Goal: Task Accomplishment & Management: Complete application form

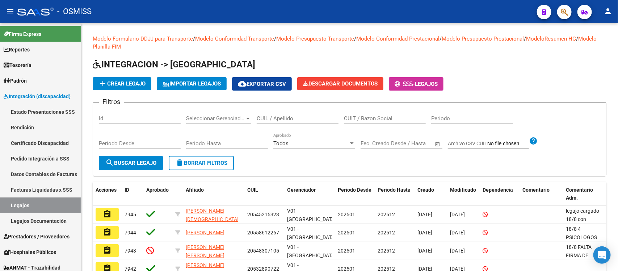
click at [299, 49] on div "Modelo Formulario DDJJ para Transporte / Modelo Conformidad Transporte / Modelo…" at bounding box center [350, 220] width 514 height 371
click at [45, 233] on span "Prestadores / Proveedores" at bounding box center [37, 236] width 66 height 8
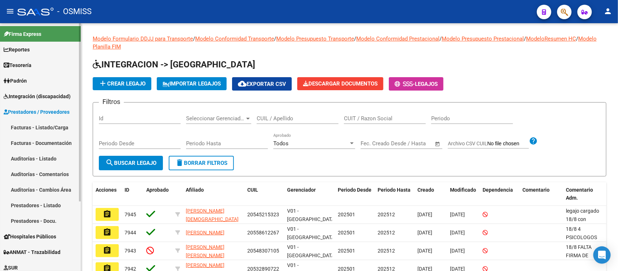
click at [58, 127] on link "Facturas - Listado/Carga" at bounding box center [40, 127] width 81 height 16
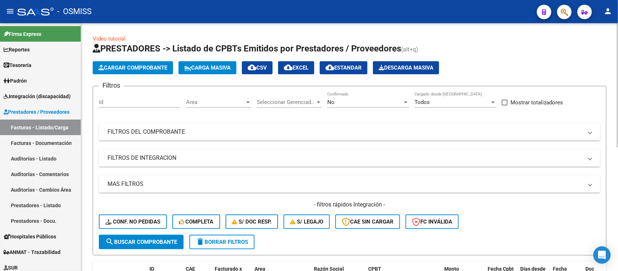
click at [240, 101] on span "Area" at bounding box center [215, 102] width 59 height 7
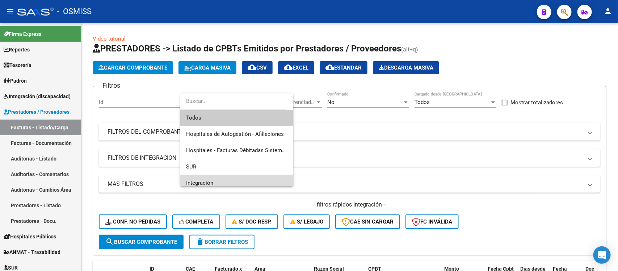
click at [244, 178] on span "Integración" at bounding box center [236, 183] width 101 height 16
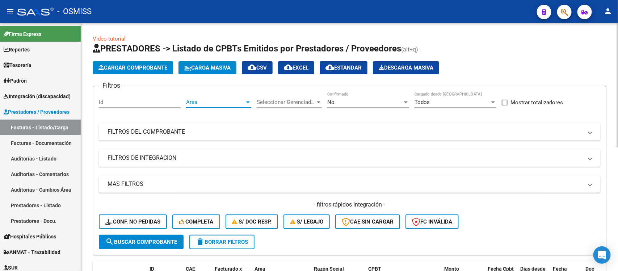
scroll to position [5, 0]
click at [305, 102] on span "Seleccionar Gerenciador" at bounding box center [286, 102] width 59 height 7
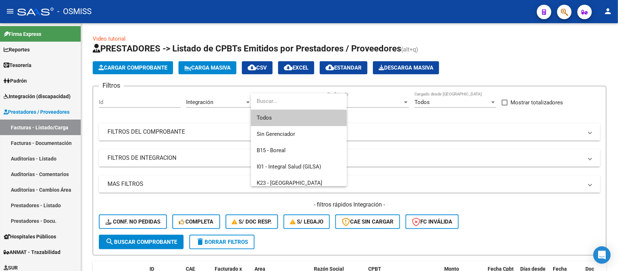
click at [303, 119] on span "Todos" at bounding box center [299, 118] width 84 height 16
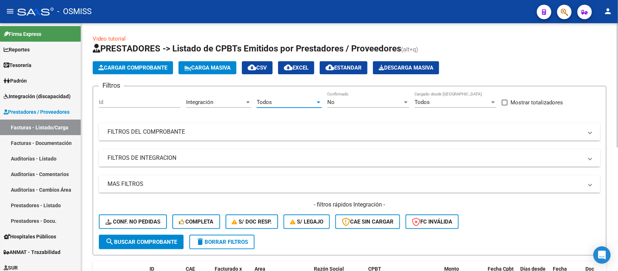
click at [222, 151] on mat-expansion-panel-header "FILTROS DE INTEGRACION" at bounding box center [350, 157] width 502 height 17
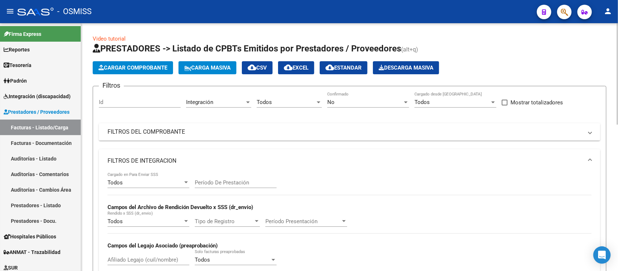
click at [224, 182] on input "Período De Prestación" at bounding box center [236, 182] width 82 height 7
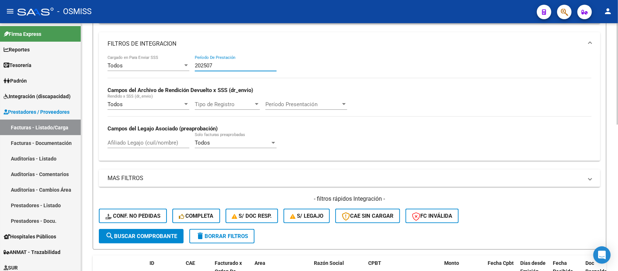
scroll to position [136, 0]
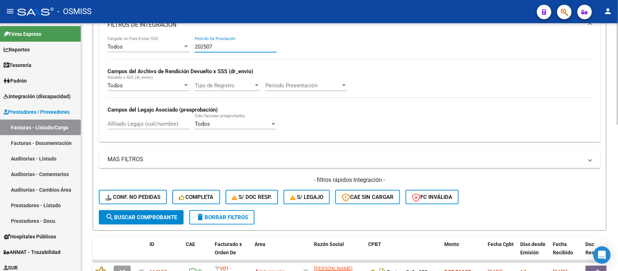
type input "202507"
click at [158, 216] on span "search Buscar Comprobante" at bounding box center [141, 217] width 72 height 7
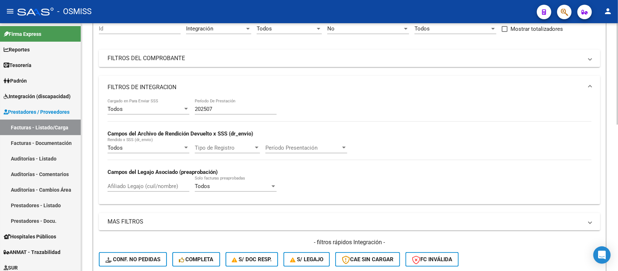
scroll to position [45, 0]
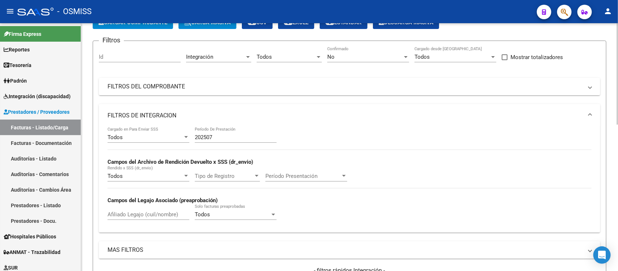
click at [474, 113] on mat-panel-title "FILTROS DE INTEGRACION" at bounding box center [345, 116] width 475 height 8
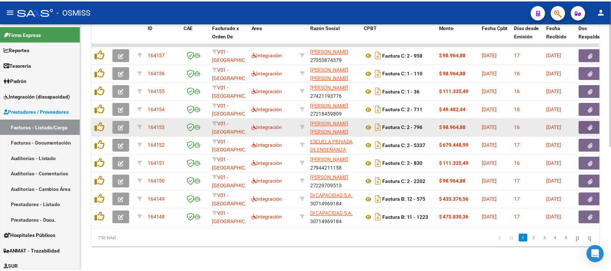
scroll to position [202, 0]
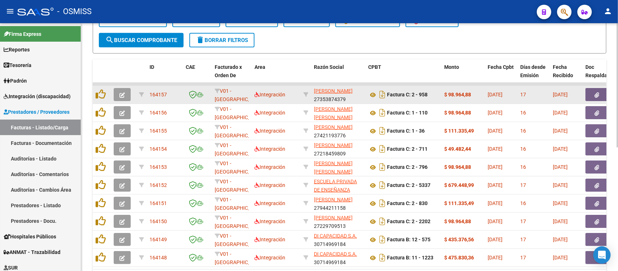
click at [121, 95] on icon "button" at bounding box center [121, 94] width 5 height 5
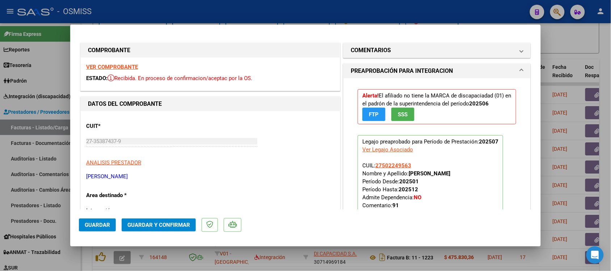
click at [593, 43] on div at bounding box center [305, 135] width 611 height 271
type input "$ 0,00"
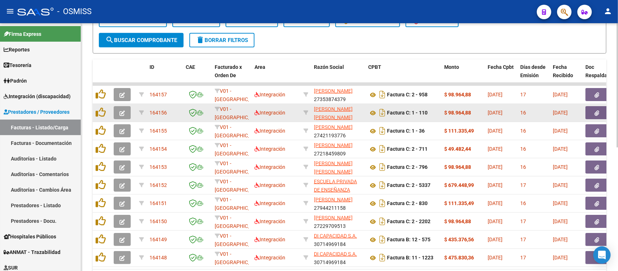
click at [120, 114] on span "button" at bounding box center [121, 112] width 5 height 7
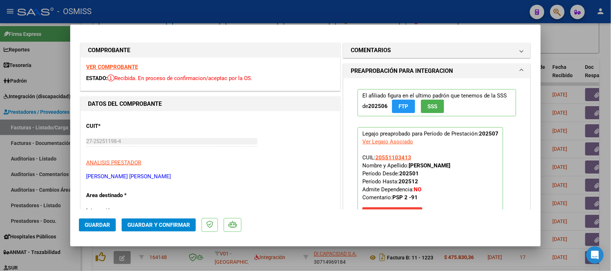
click at [125, 68] on strong "VER COMPROBANTE" at bounding box center [112, 67] width 52 height 7
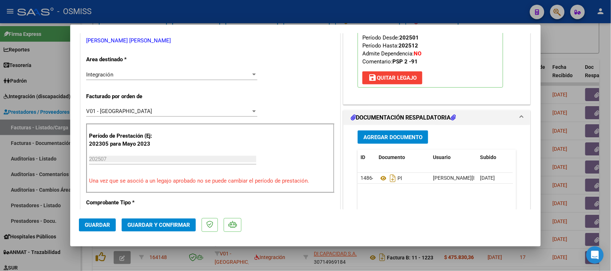
scroll to position [181, 0]
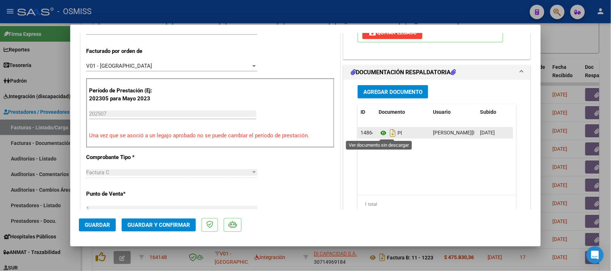
click at [381, 134] on icon at bounding box center [383, 133] width 9 height 9
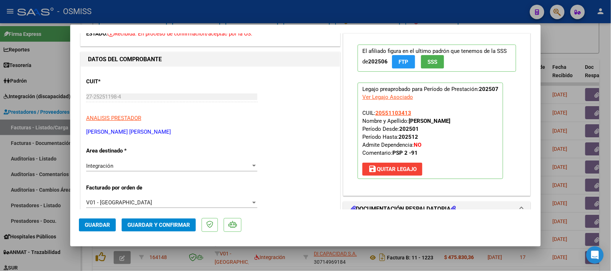
scroll to position [0, 0]
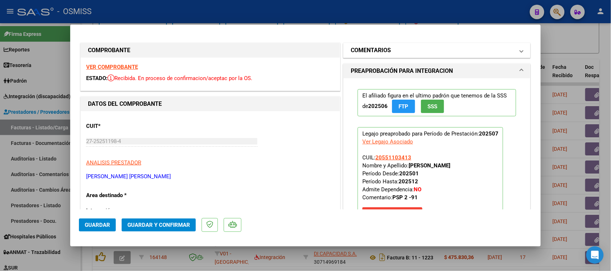
click at [370, 52] on h1 "COMENTARIOS" at bounding box center [371, 50] width 40 height 9
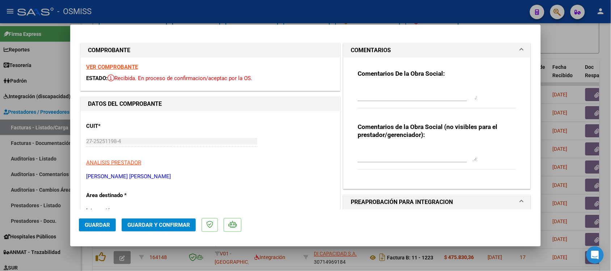
click at [370, 52] on h1 "COMENTARIOS" at bounding box center [371, 50] width 40 height 9
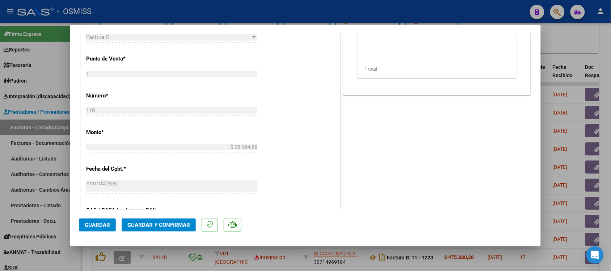
scroll to position [317, 0]
click at [169, 227] on span "Guardar y Confirmar" at bounding box center [158, 225] width 63 height 7
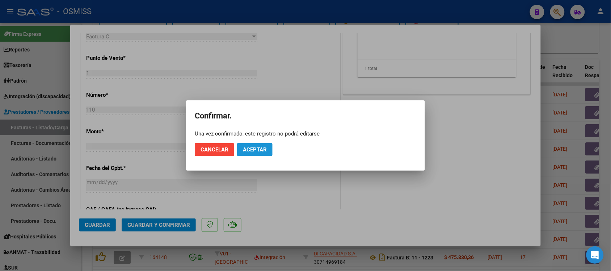
click at [261, 151] on span "Aceptar" at bounding box center [255, 149] width 24 height 7
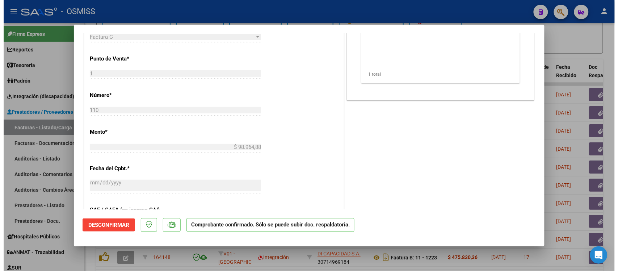
scroll to position [226, 0]
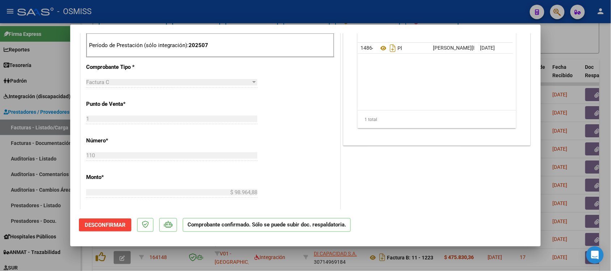
click at [586, 53] on div at bounding box center [305, 135] width 611 height 271
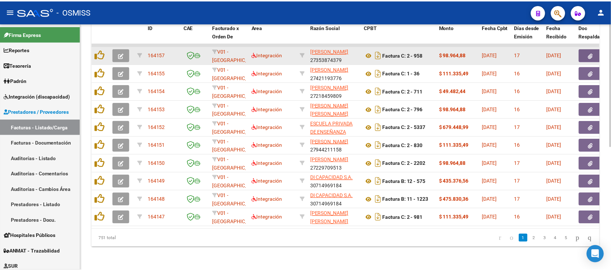
scroll to position [202, 0]
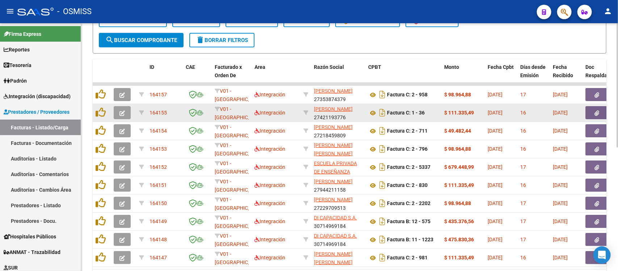
click at [118, 109] on button "button" at bounding box center [122, 112] width 17 height 13
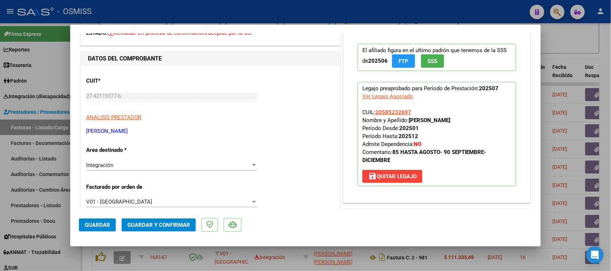
scroll to position [0, 0]
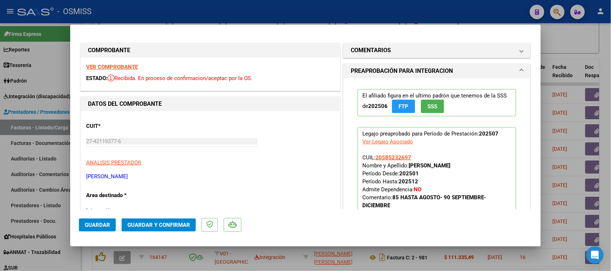
click at [122, 64] on strong "VER COMPROBANTE" at bounding box center [112, 67] width 52 height 7
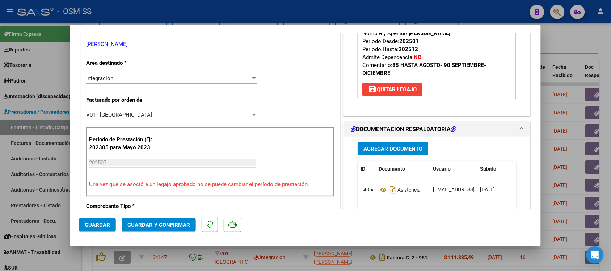
scroll to position [181, 0]
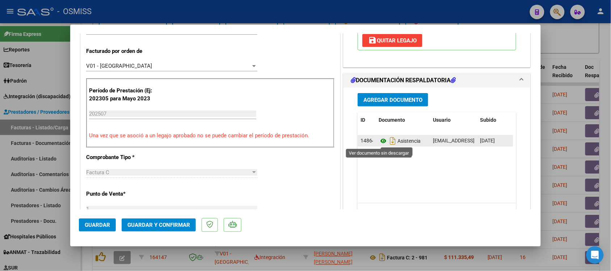
click at [379, 142] on icon at bounding box center [383, 141] width 9 height 9
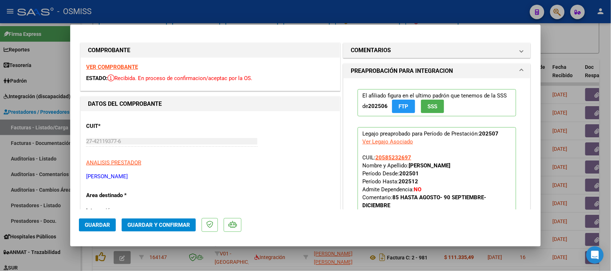
scroll to position [45, 0]
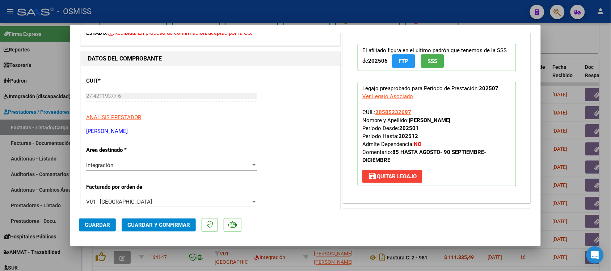
click at [579, 54] on div at bounding box center [305, 135] width 611 height 271
type input "$ 0,00"
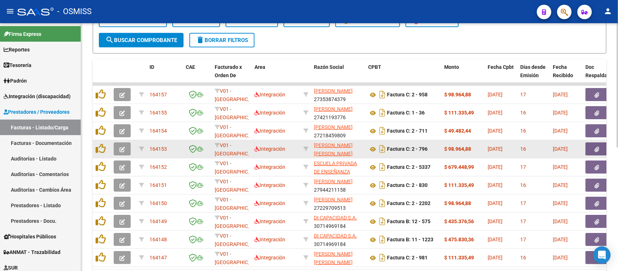
click at [120, 147] on icon "button" at bounding box center [121, 149] width 5 height 5
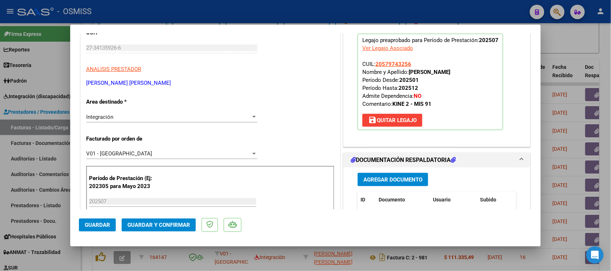
scroll to position [91, 0]
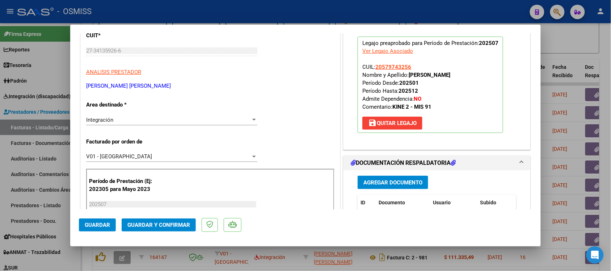
click at [601, 55] on div at bounding box center [305, 135] width 611 height 271
type input "$ 0,00"
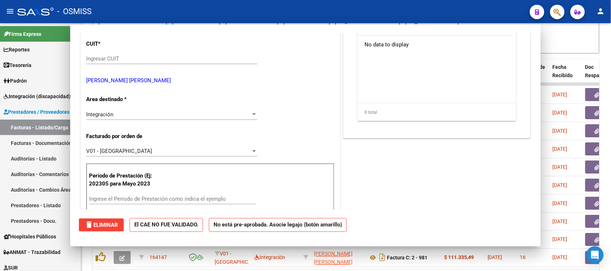
scroll to position [98, 0]
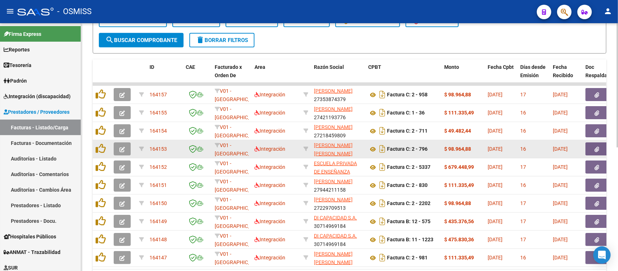
click at [127, 145] on button "button" at bounding box center [122, 148] width 17 height 13
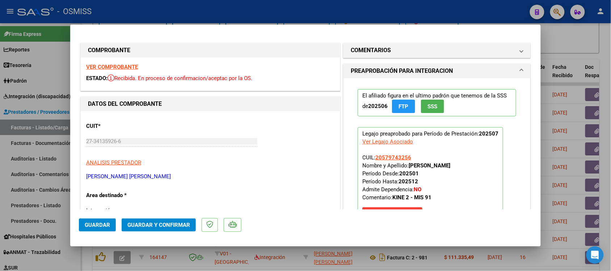
click at [131, 66] on strong "VER COMPROBANTE" at bounding box center [112, 67] width 52 height 7
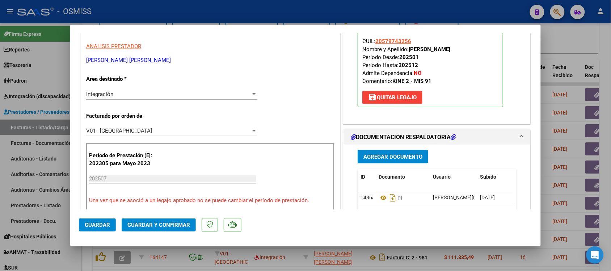
scroll to position [181, 0]
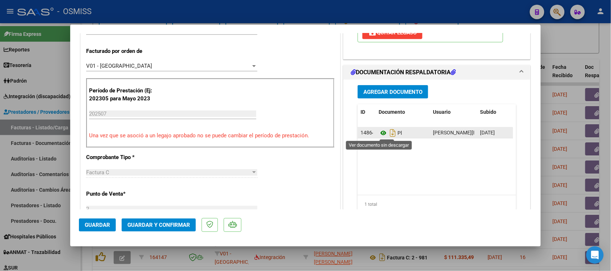
click at [379, 133] on icon at bounding box center [383, 133] width 9 height 9
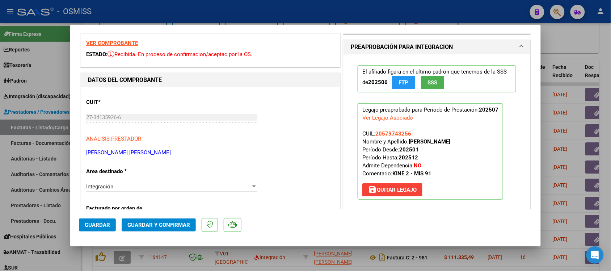
scroll to position [0, 0]
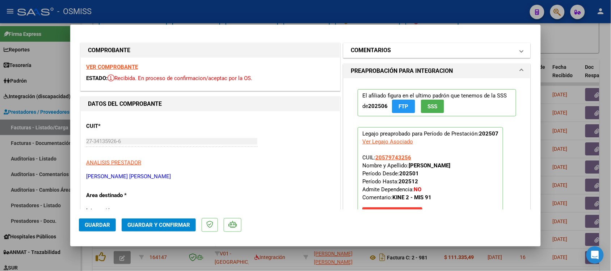
click at [370, 49] on h1 "COMENTARIOS" at bounding box center [371, 50] width 40 height 9
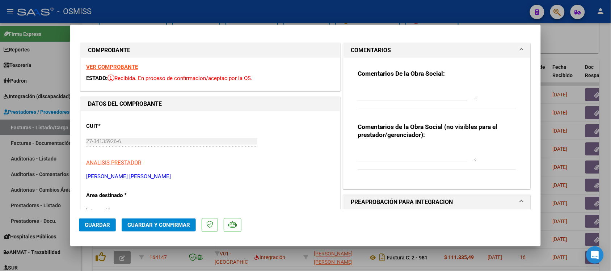
click at [370, 49] on h1 "COMENTARIOS" at bounding box center [371, 50] width 40 height 9
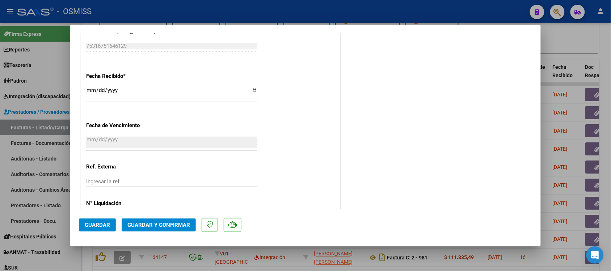
scroll to position [498, 0]
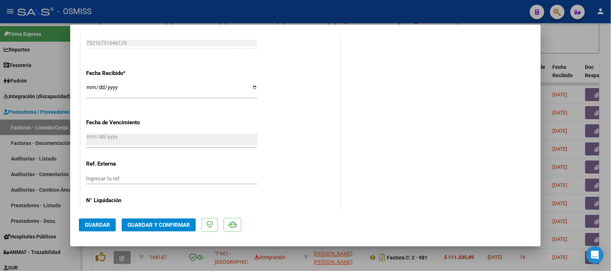
click at [173, 226] on span "Guardar y Confirmar" at bounding box center [158, 225] width 63 height 7
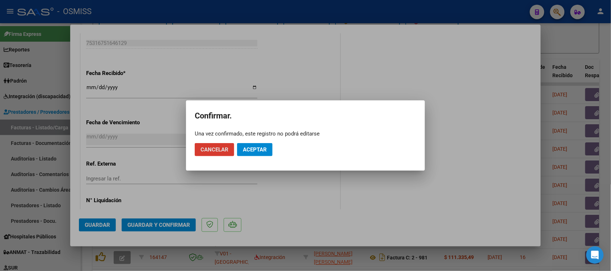
click at [263, 146] on button "Aceptar" at bounding box center [254, 149] width 35 height 13
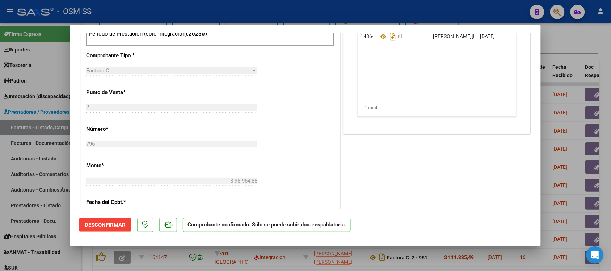
scroll to position [227, 0]
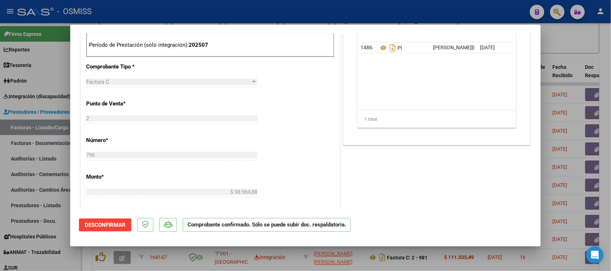
click at [595, 49] on div at bounding box center [305, 135] width 611 height 271
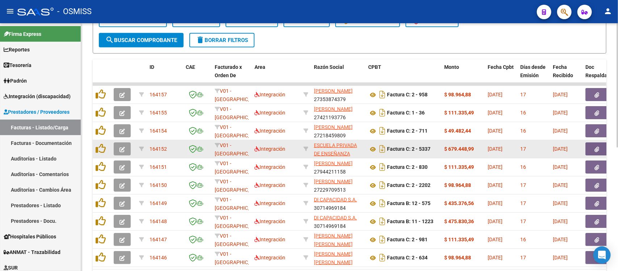
click at [127, 146] on button "button" at bounding box center [122, 148] width 17 height 13
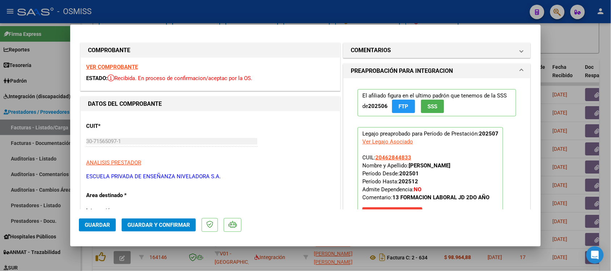
click at [126, 66] on strong "VER COMPROBANTE" at bounding box center [112, 67] width 52 height 7
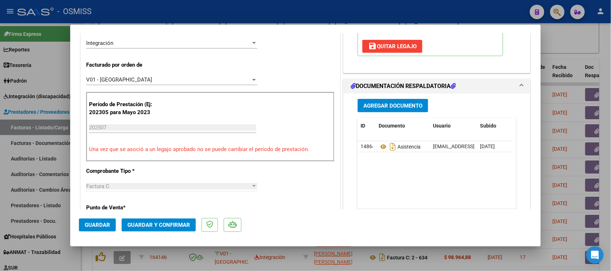
scroll to position [226, 0]
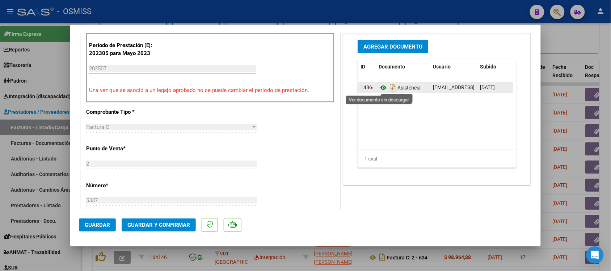
click at [379, 88] on icon at bounding box center [383, 87] width 9 height 9
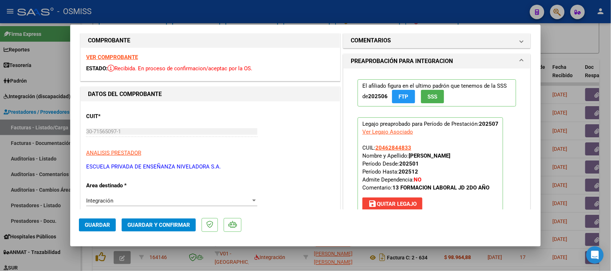
scroll to position [0, 0]
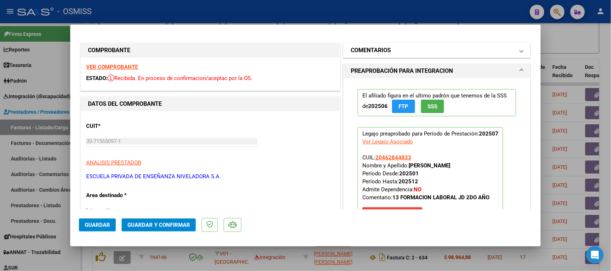
click at [360, 51] on h1 "COMENTARIOS" at bounding box center [371, 50] width 40 height 9
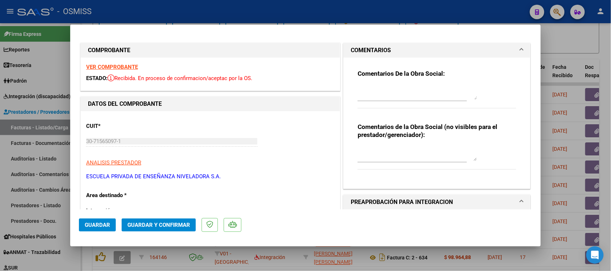
click at [359, 47] on h1 "COMENTARIOS" at bounding box center [371, 50] width 40 height 9
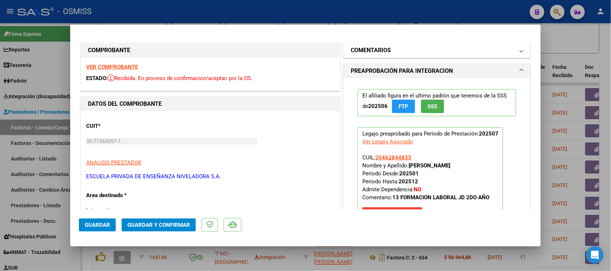
click at [357, 48] on h1 "COMENTARIOS" at bounding box center [371, 50] width 40 height 9
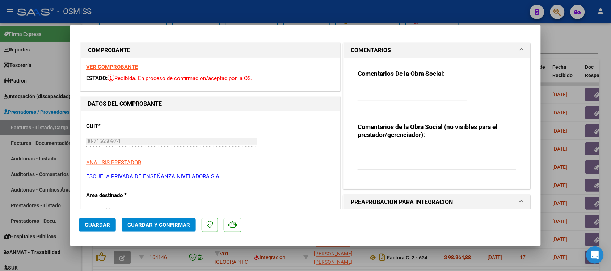
click at [357, 48] on h1 "COMENTARIOS" at bounding box center [371, 50] width 40 height 9
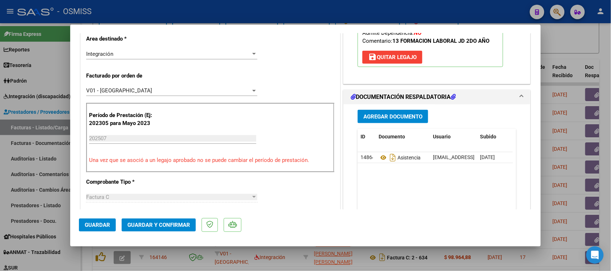
scroll to position [181, 0]
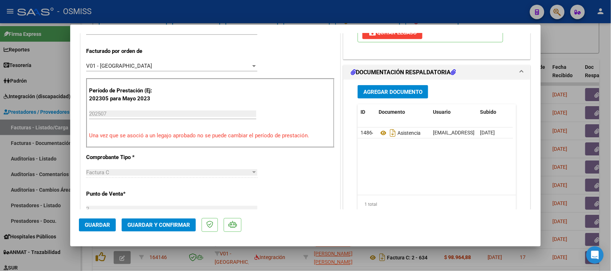
click at [169, 227] on span "Guardar y Confirmar" at bounding box center [158, 225] width 63 height 7
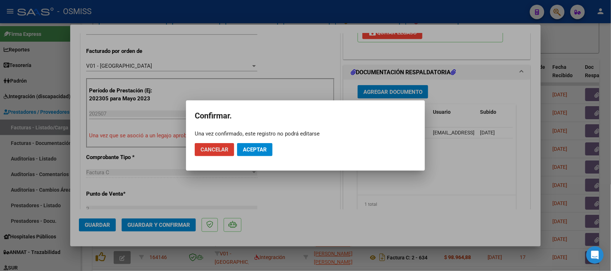
click at [253, 149] on span "Aceptar" at bounding box center [255, 149] width 24 height 7
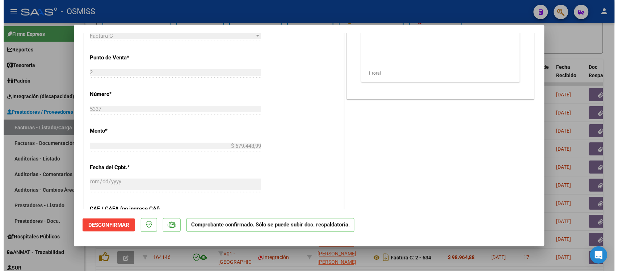
scroll to position [317, 0]
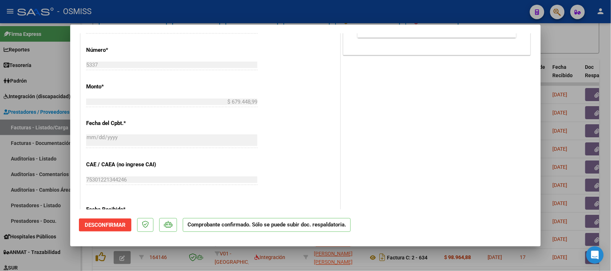
click at [595, 44] on div at bounding box center [305, 135] width 611 height 271
type input "$ 0,00"
